Goal: Information Seeking & Learning: Check status

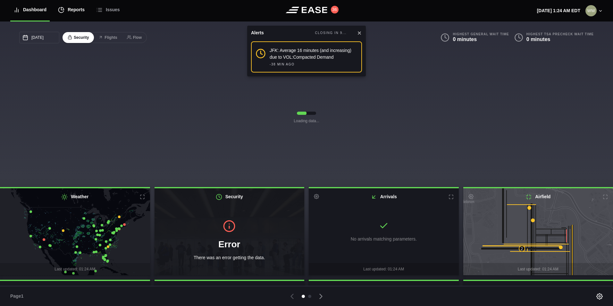
click at [73, 8] on div "Reports" at bounding box center [71, 9] width 27 height 21
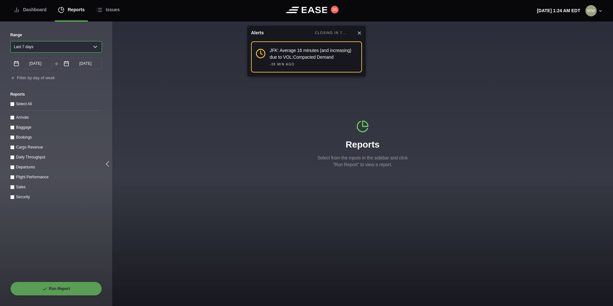
click at [66, 49] on select "[DATE] Last 7 days Last 14 days Last 30 days Last 6 weeks" at bounding box center [56, 47] width 92 height 12
select select "1"
click at [10, 41] on select "[DATE] Last 7 days Last 14 days Last 30 days Last 6 weeks" at bounding box center [56, 47] width 92 height 12
type input "[DATE]"
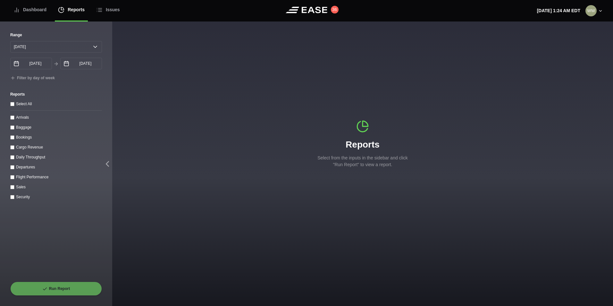
drag, startPoint x: 12, startPoint y: 118, endPoint x: 10, endPoint y: 122, distance: 5.2
click at [12, 118] on input "Arrivals" at bounding box center [12, 117] width 4 height 4
checkbox input "true"
click at [61, 283] on button "Run Report" at bounding box center [56, 288] width 92 height 14
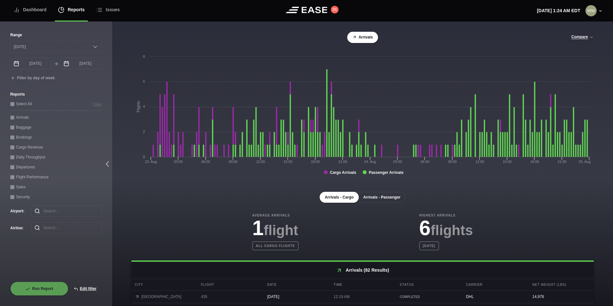
click at [379, 197] on button "Arrivals - Passenger" at bounding box center [381, 197] width 47 height 11
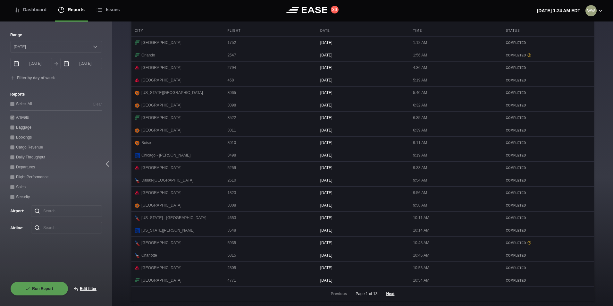
scroll to position [262, 0]
click at [389, 296] on button "Next" at bounding box center [389, 294] width 19 height 14
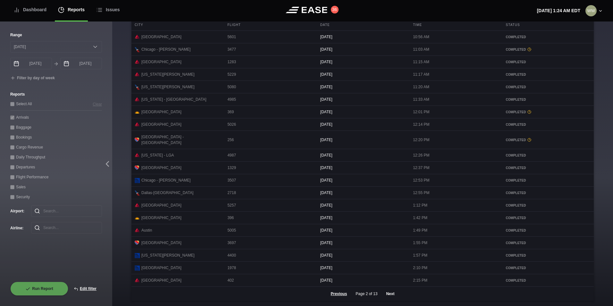
click at [388, 290] on button "Next" at bounding box center [389, 294] width 19 height 14
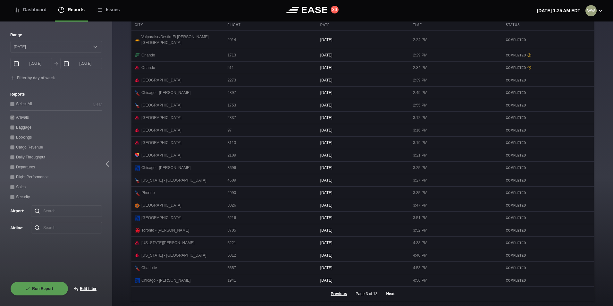
click at [390, 291] on button "Next" at bounding box center [389, 294] width 19 height 14
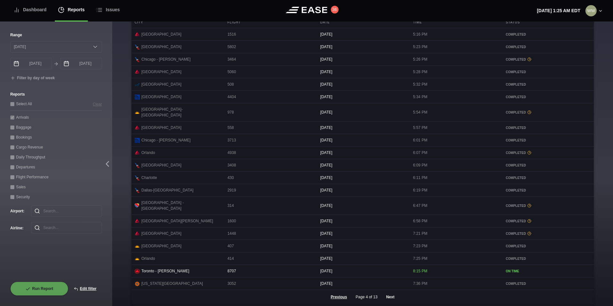
click at [389, 293] on button "Next" at bounding box center [389, 297] width 19 height 14
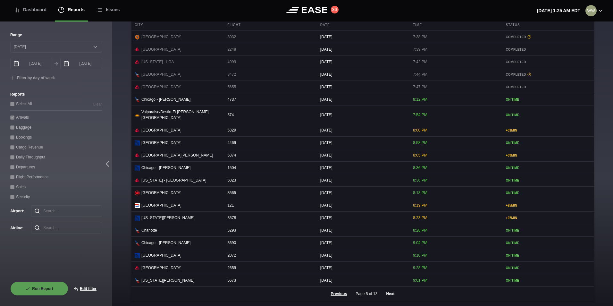
click at [385, 293] on button "Next" at bounding box center [389, 294] width 19 height 14
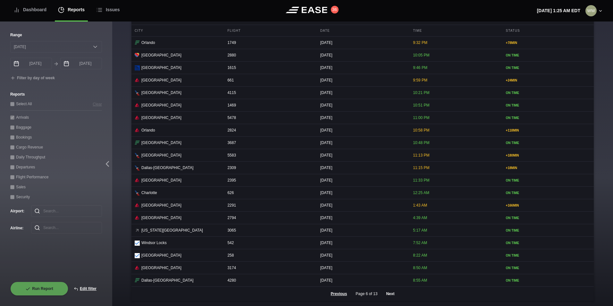
scroll to position [262, 0]
click at [94, 288] on button "Edit filter" at bounding box center [85, 288] width 34 height 14
select select "0"
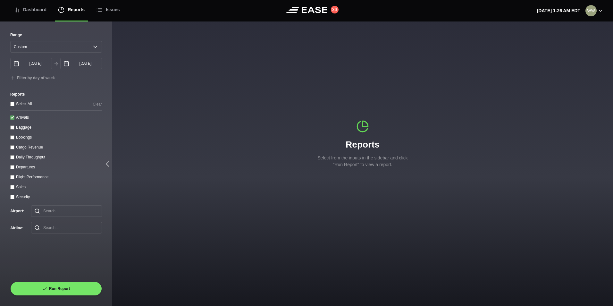
click at [10, 118] on input "Arrivals" at bounding box center [12, 117] width 4 height 4
checkbox input "false"
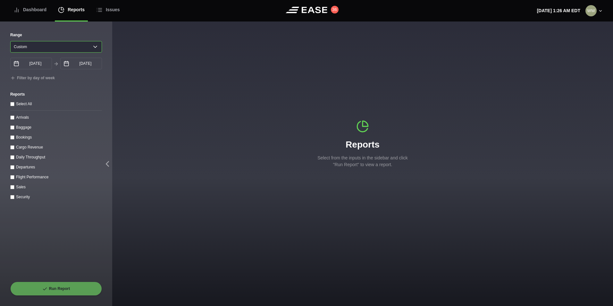
click at [47, 46] on select "[DATE] Last 7 days Last 14 days Last 30 days Last 6 weeks Custom" at bounding box center [56, 47] width 92 height 12
select select "1"
click at [10, 41] on select "[DATE] Last 7 days Last 14 days Last 30 days Last 6 weeks Custom" at bounding box center [56, 47] width 92 height 12
click at [12, 169] on input "Departures" at bounding box center [12, 167] width 4 height 4
checkbox input "true"
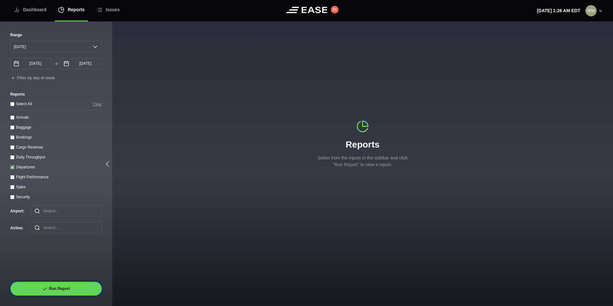
click at [49, 294] on button "Run Report" at bounding box center [56, 288] width 92 height 14
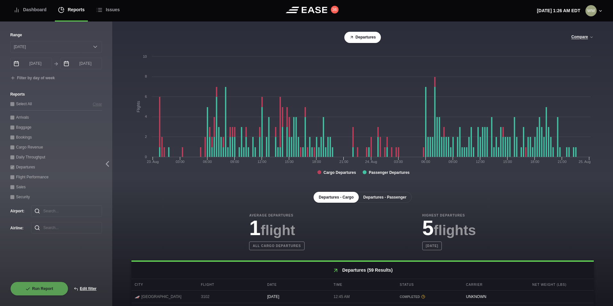
click at [380, 197] on button "Departures - Passenger" at bounding box center [385, 197] width 54 height 11
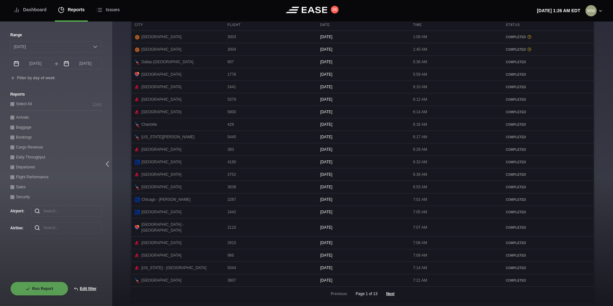
scroll to position [262, 0]
click at [390, 290] on button "Next" at bounding box center [389, 294] width 19 height 14
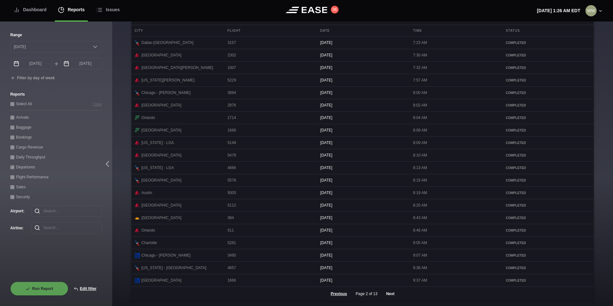
click at [390, 290] on button "Next" at bounding box center [389, 294] width 19 height 14
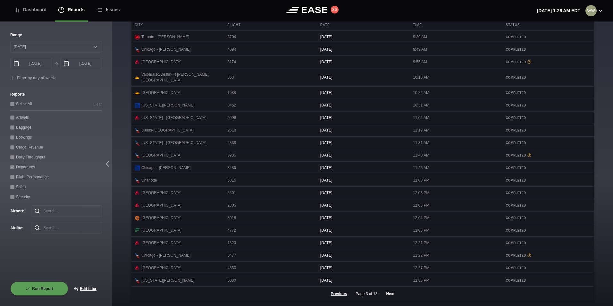
click at [387, 295] on button "Next" at bounding box center [389, 294] width 19 height 14
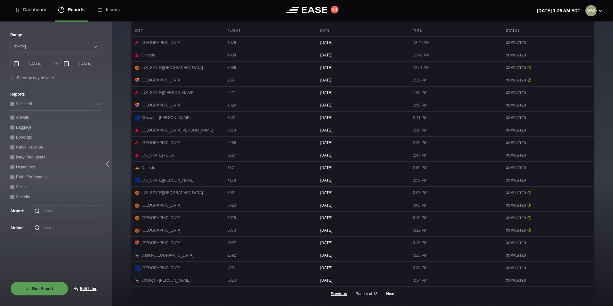
click at [387, 294] on button "Next" at bounding box center [389, 294] width 19 height 14
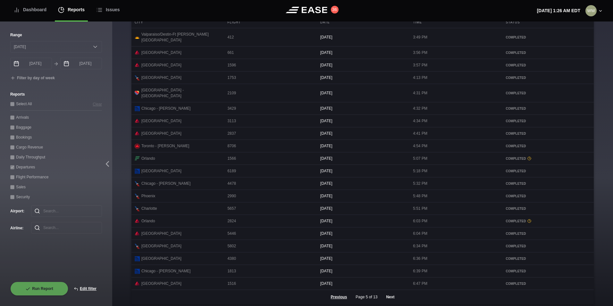
click at [392, 295] on button "Next" at bounding box center [389, 297] width 19 height 14
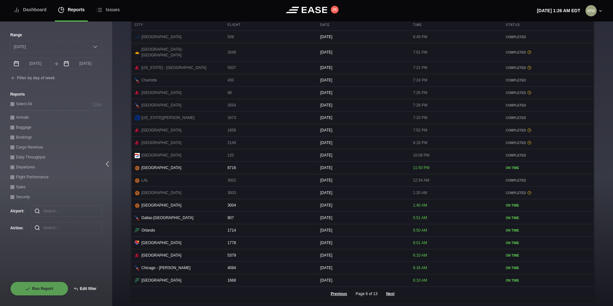
click at [89, 290] on button "Edit filter" at bounding box center [85, 288] width 34 height 14
select select "0"
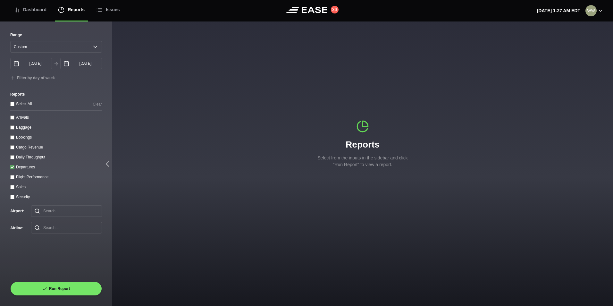
click at [13, 169] on input "Departures" at bounding box center [12, 167] width 4 height 4
checkbox input "false"
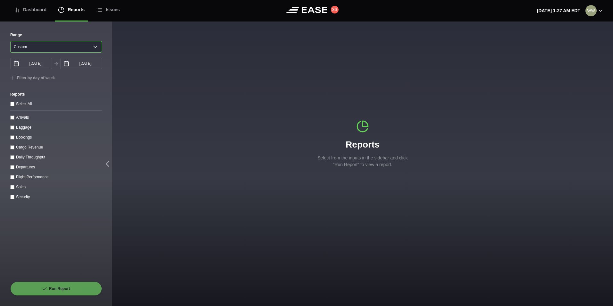
click at [40, 50] on select "[DATE] Last 7 days Last 14 days Last 30 days Last 6 weeks Custom" at bounding box center [56, 47] width 92 height 12
select select "30"
click at [10, 41] on select "[DATE] Last 7 days Last 14 days Last 30 days Last 6 weeks Custom" at bounding box center [56, 47] width 92 height 12
type input "[DATE]"
click at [14, 160] on div "Daily Throughput" at bounding box center [56, 157] width 92 height 7
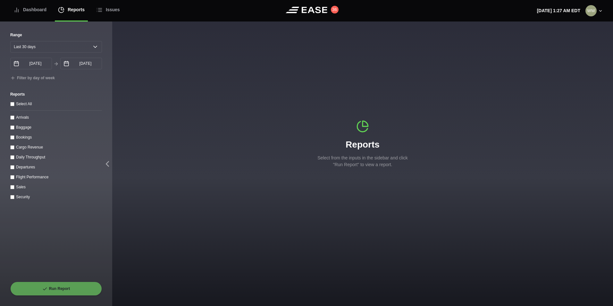
click at [12, 159] on throughput "Daily Throughput" at bounding box center [12, 157] width 4 height 4
checkbox throughput "true"
click at [54, 287] on button "Run Report" at bounding box center [56, 288] width 92 height 14
select select "30"
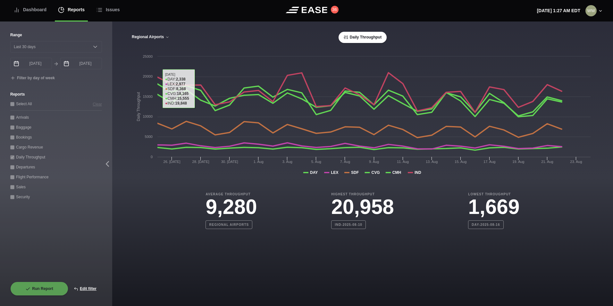
click at [142, 38] on button "Regional Airports" at bounding box center [150, 37] width 38 height 4
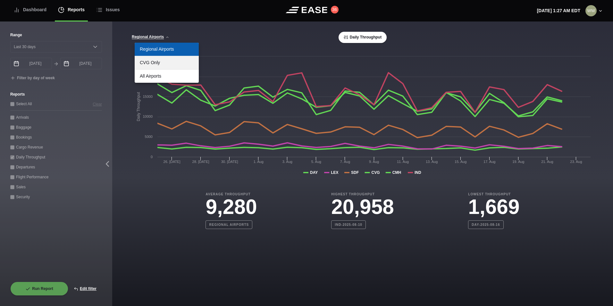
click at [160, 61] on link "CVG Only" at bounding box center [167, 62] width 64 height 13
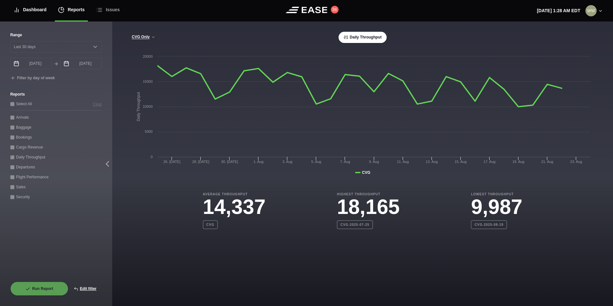
click at [31, 6] on div "Dashboard" at bounding box center [29, 9] width 33 height 21
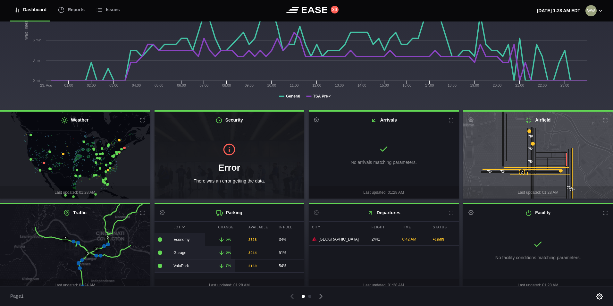
scroll to position [83, 0]
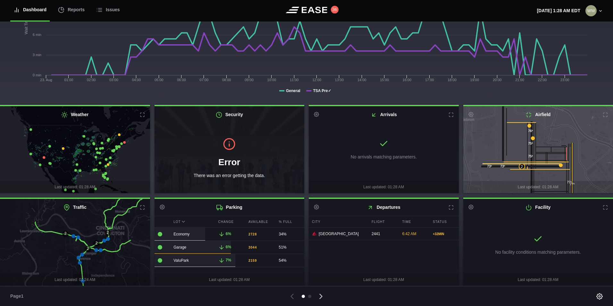
click at [322, 296] on icon at bounding box center [321, 296] width 2 height 4
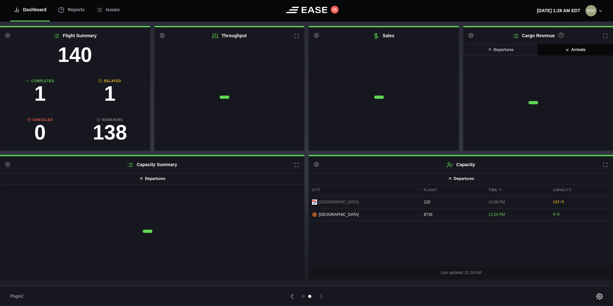
scroll to position [32, 0]
